Goal: Transaction & Acquisition: Book appointment/travel/reservation

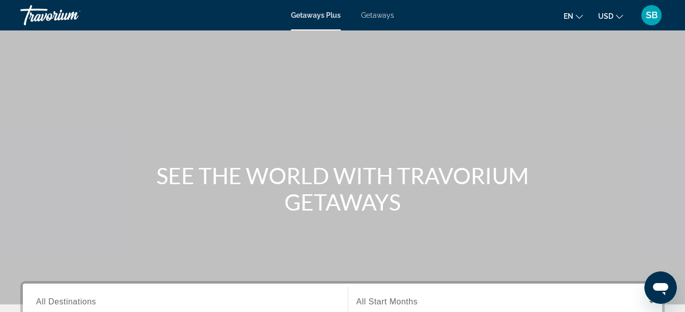
click at [582, 15] on icon "Change language" at bounding box center [579, 16] width 7 height 7
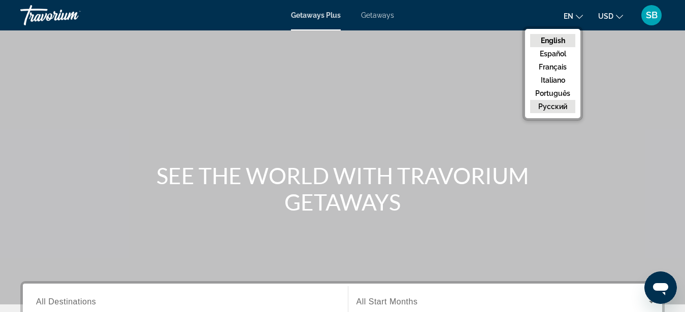
click at [567, 106] on button "русский" at bounding box center [552, 106] width 45 height 13
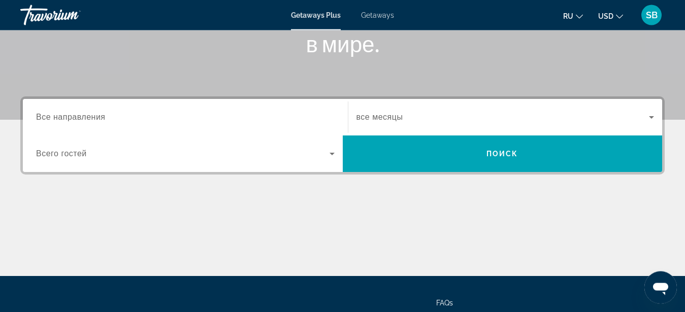
scroll to position [181, 0]
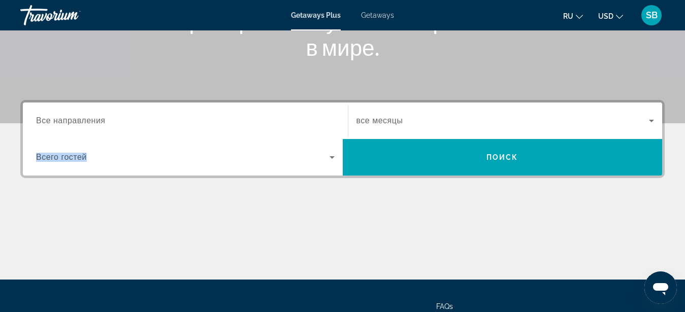
drag, startPoint x: 97, startPoint y: 118, endPoint x: 329, endPoint y: 158, distance: 235.4
click at [106, 125] on label "Destination Все направления" at bounding box center [71, 120] width 70 height 9
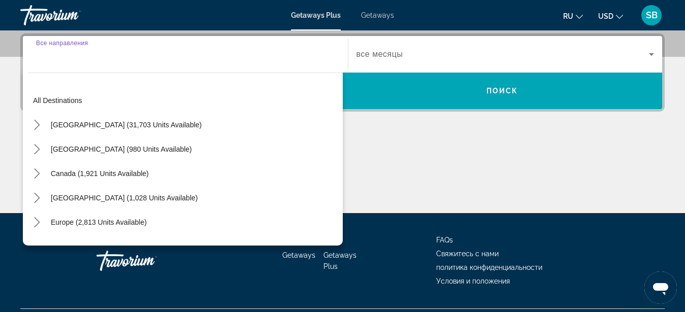
scroll to position [248, 0]
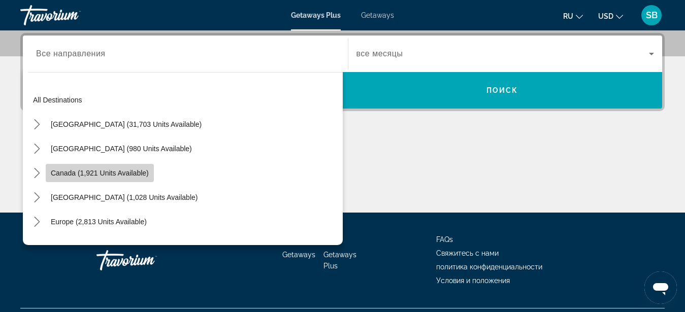
click at [112, 172] on span "Canada (1,921 units available)" at bounding box center [100, 173] width 98 height 8
type input "**********"
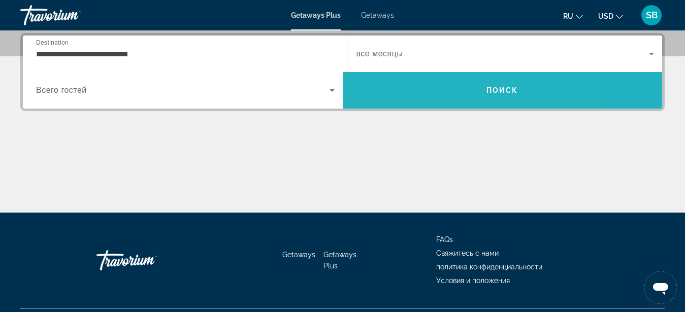
click at [437, 89] on span "Search" at bounding box center [503, 90] width 320 height 24
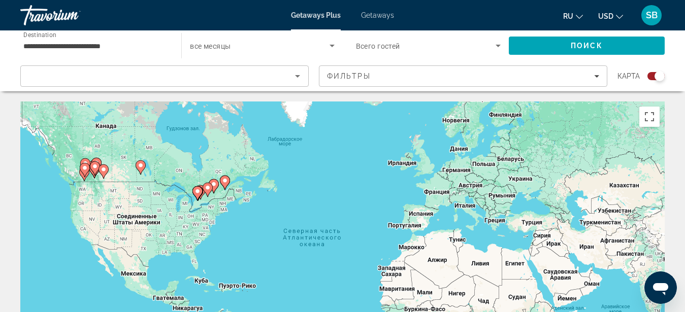
scroll to position [26, 0]
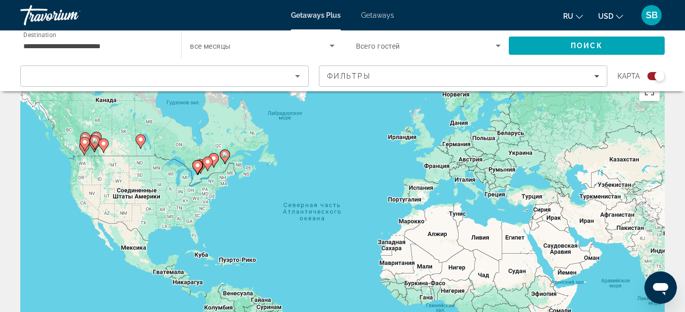
click at [139, 143] on icon "Main content" at bounding box center [140, 141] width 9 height 13
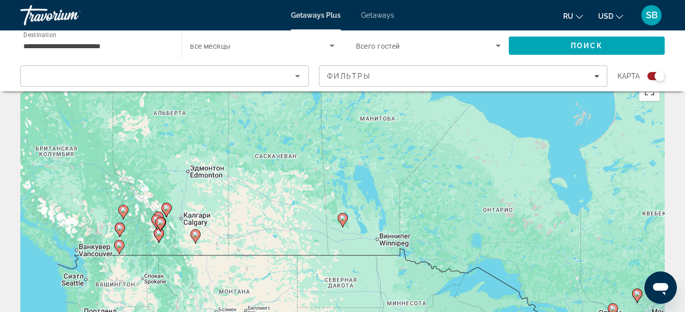
click at [343, 222] on icon "Main content" at bounding box center [341, 220] width 9 height 13
type input "**********"
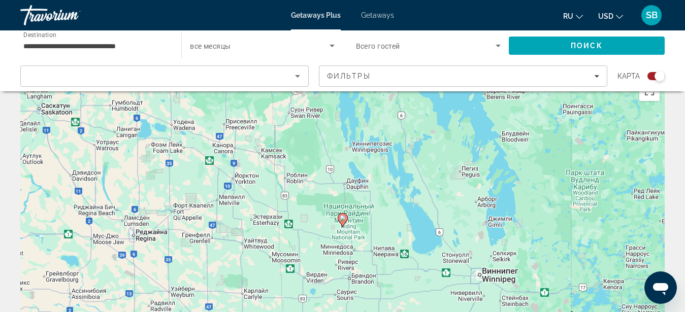
click at [343, 222] on icon "Main content" at bounding box center [341, 220] width 9 height 13
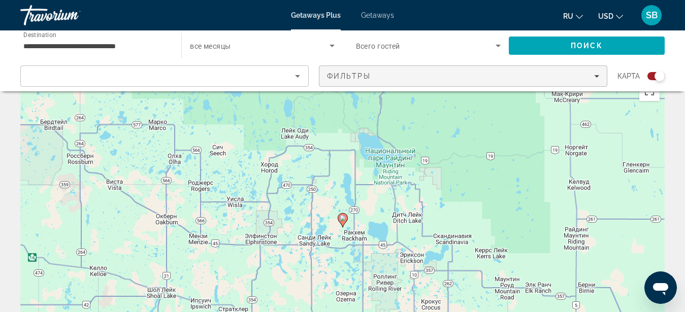
drag, startPoint x: 599, startPoint y: 86, endPoint x: 597, endPoint y: 78, distance: 8.9
click at [597, 78] on button "Фильтры" at bounding box center [463, 75] width 288 height 21
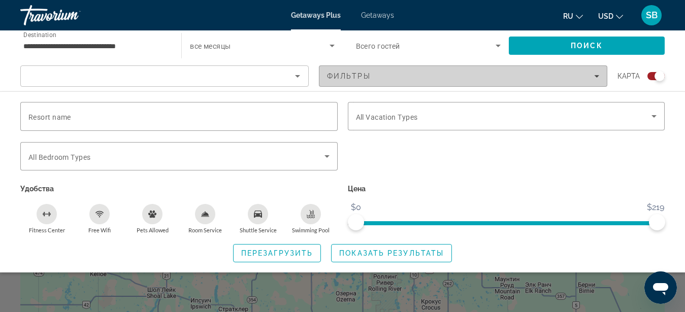
click at [597, 78] on icon "Filters" at bounding box center [596, 76] width 5 height 5
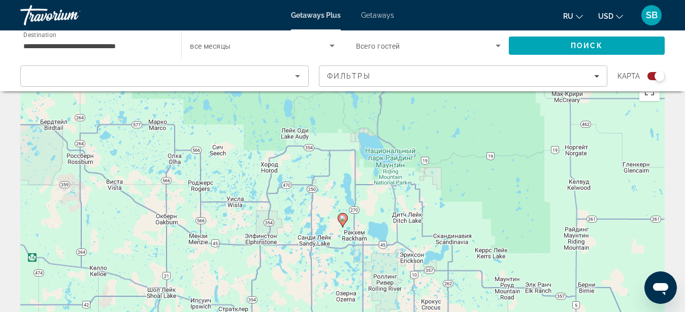
drag, startPoint x: 675, startPoint y: 73, endPoint x: 693, endPoint y: 115, distance: 45.7
click at [685, 115] on html "**********" at bounding box center [342, 130] width 685 height 312
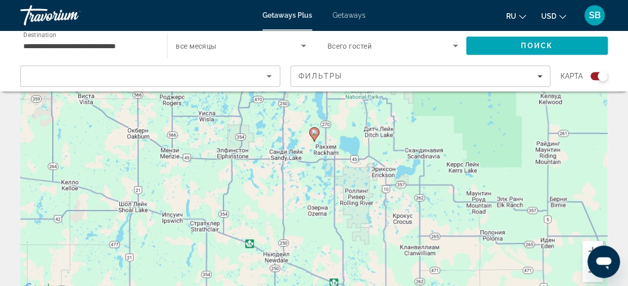
scroll to position [0, 0]
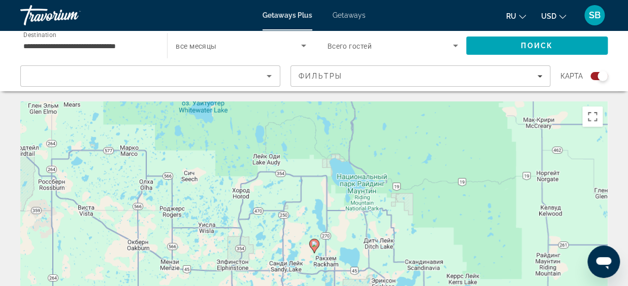
click at [356, 18] on span "Getaways" at bounding box center [348, 15] width 33 height 8
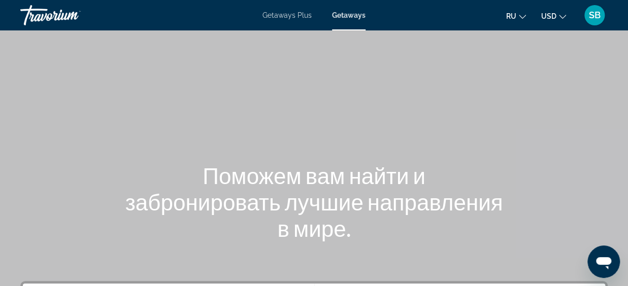
drag, startPoint x: 360, startPoint y: 41, endPoint x: 337, endPoint y: 53, distance: 26.6
click at [357, 44] on div "Main content" at bounding box center [314, 152] width 628 height 305
